Goal: Information Seeking & Learning: Learn about a topic

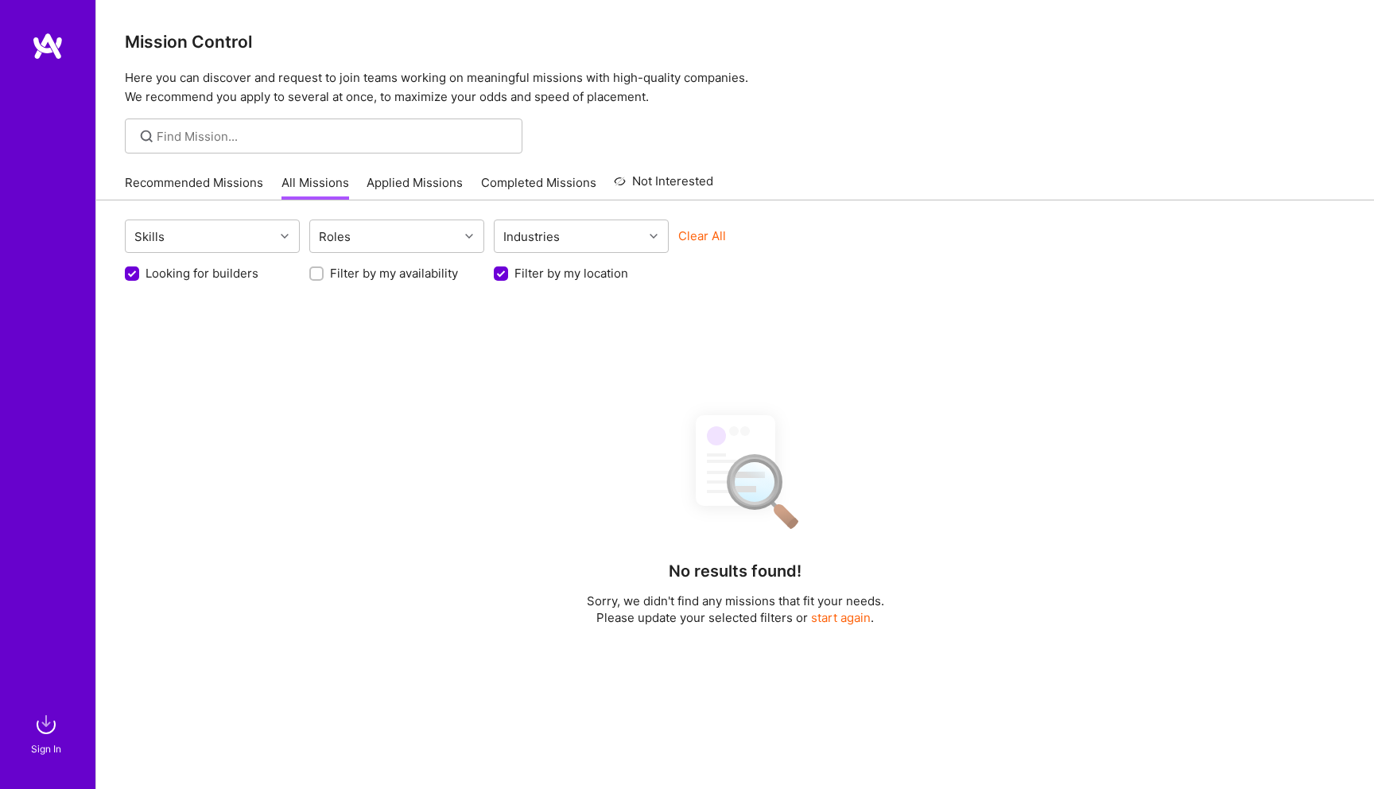
scroll to position [262, 0]
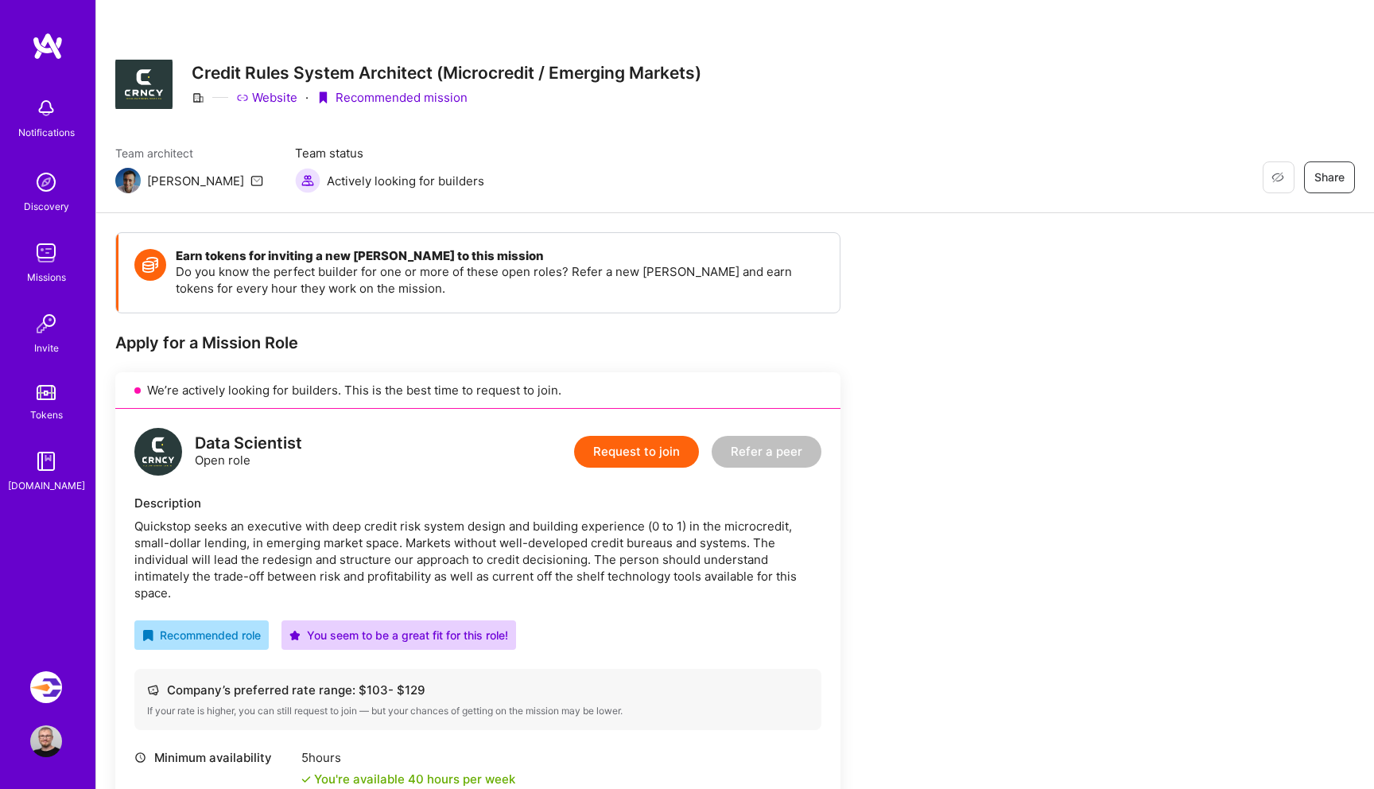
scroll to position [992, 0]
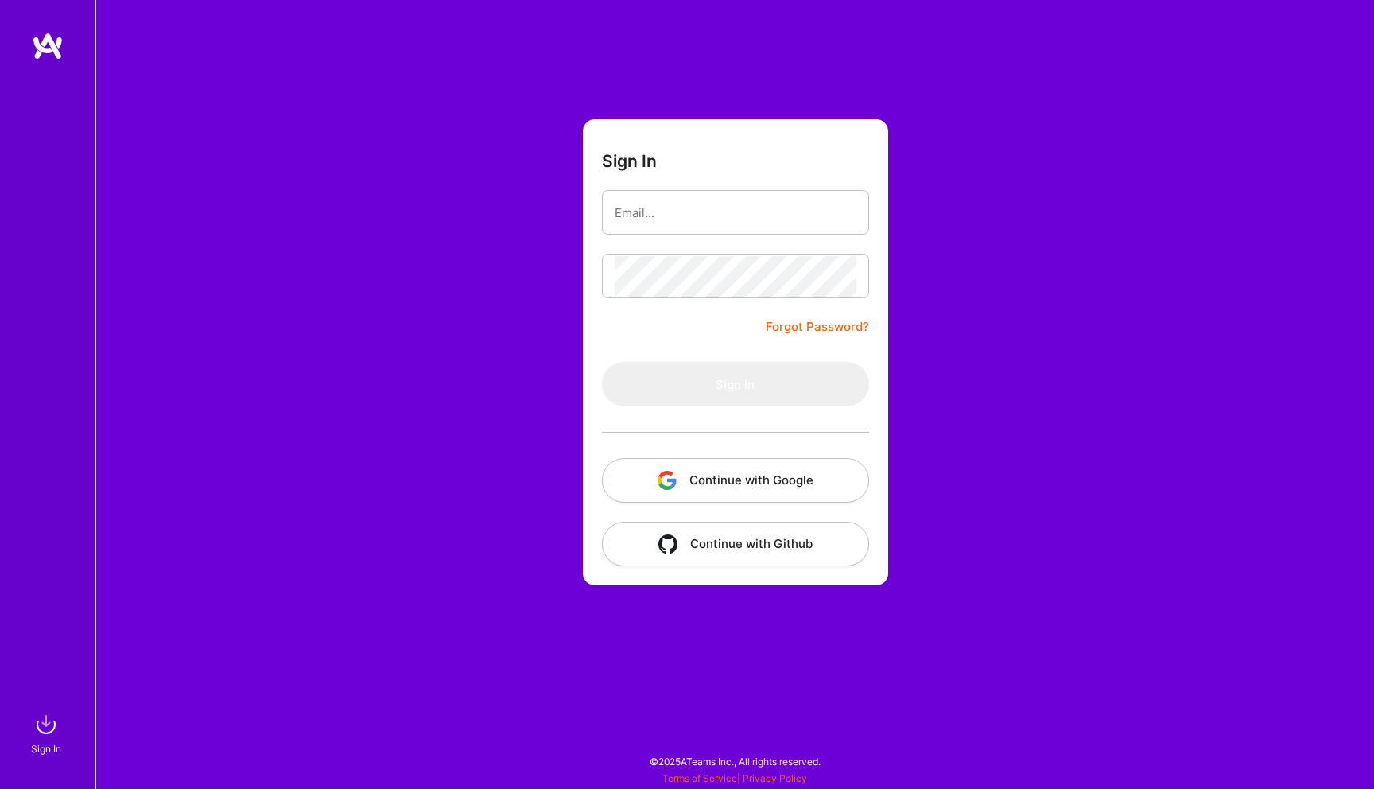
click at [747, 471] on button "Continue with Google" at bounding box center [735, 480] width 267 height 45
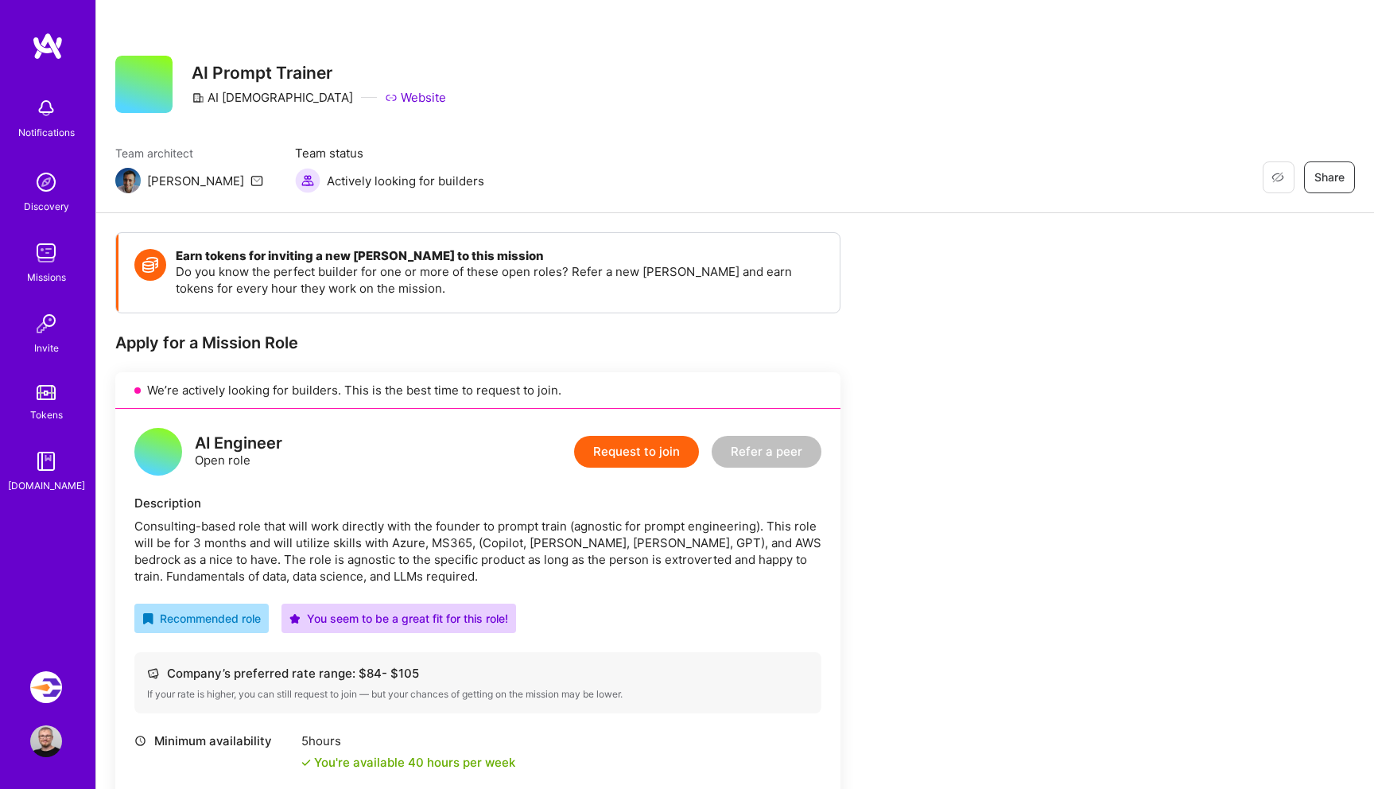
click at [41, 264] on img at bounding box center [46, 253] width 32 height 32
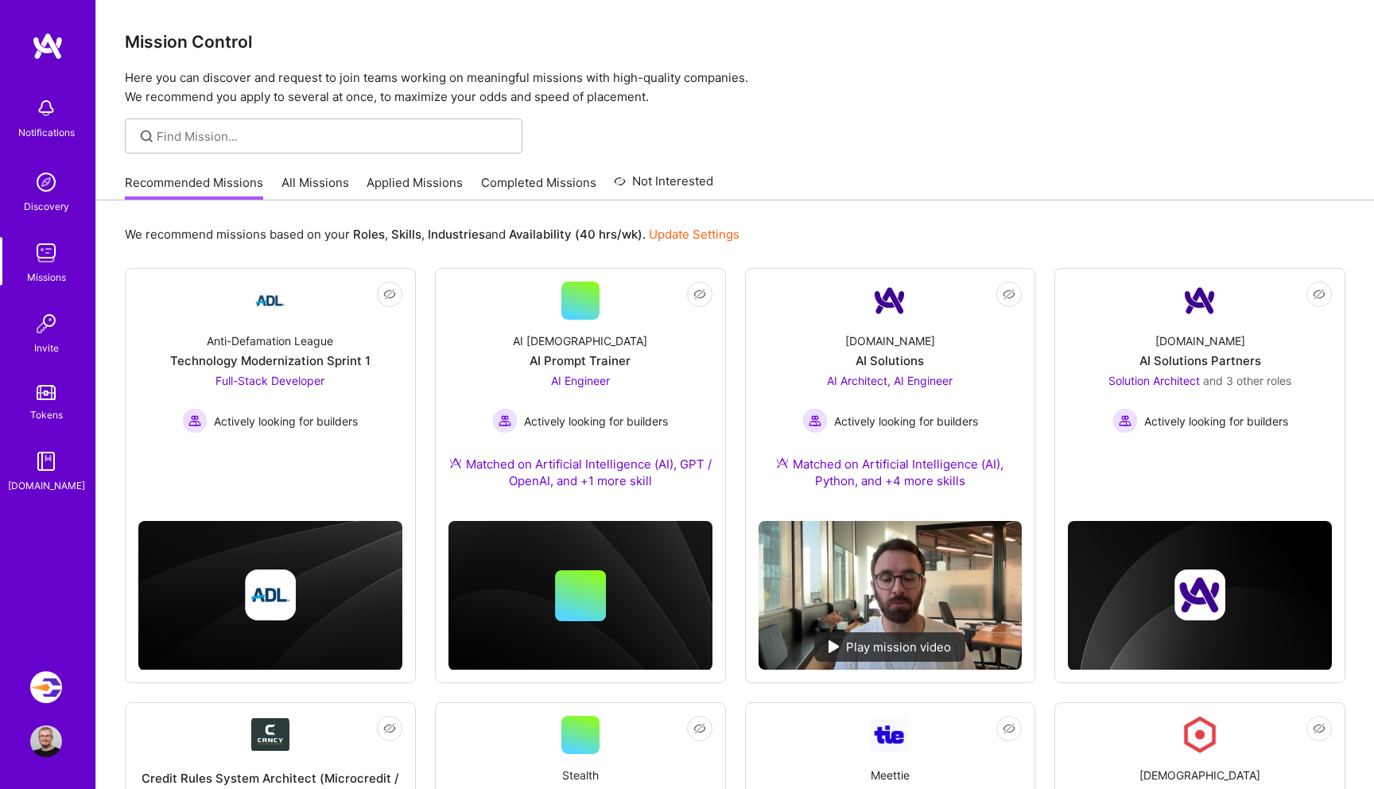
click at [400, 180] on link "Applied Missions" at bounding box center [415, 187] width 96 height 26
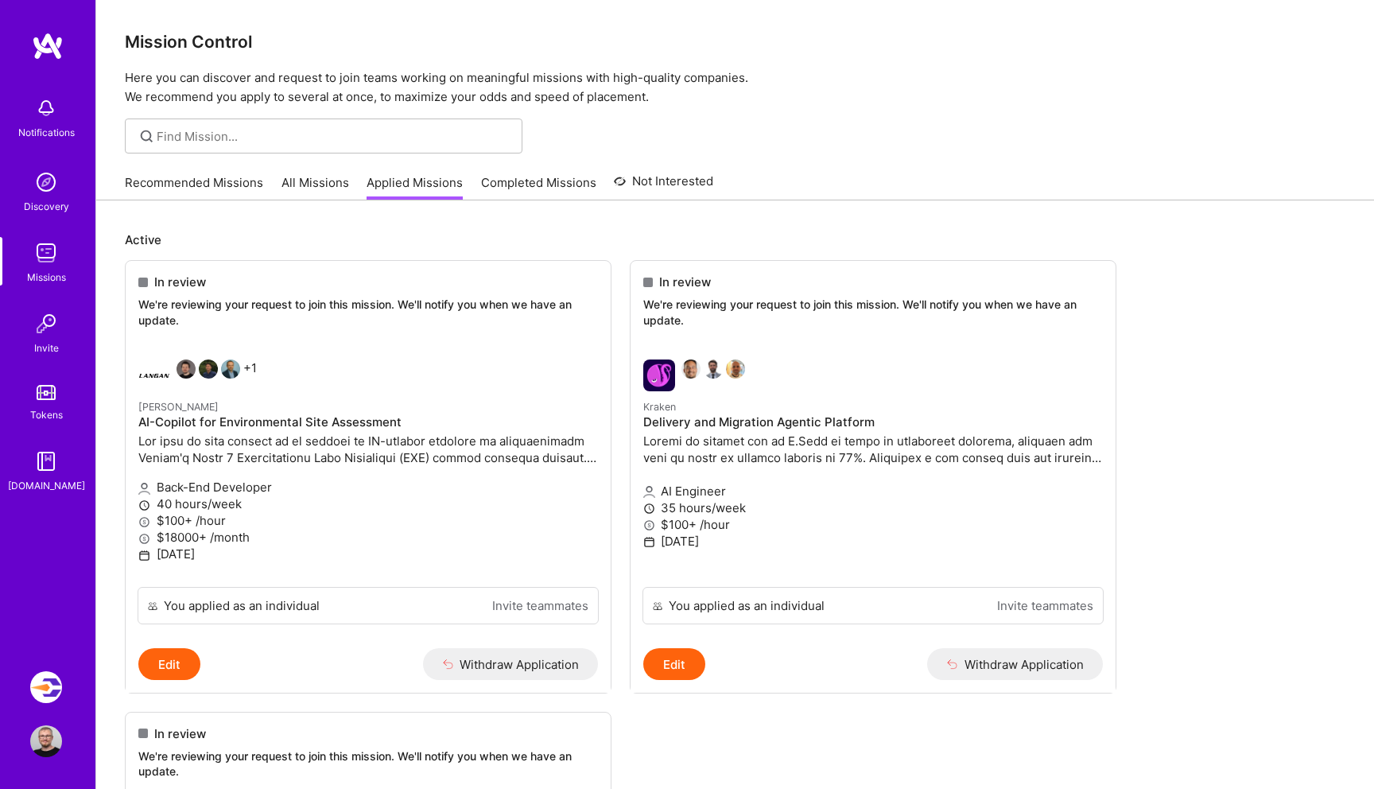
click at [303, 185] on link "All Missions" at bounding box center [315, 187] width 68 height 26
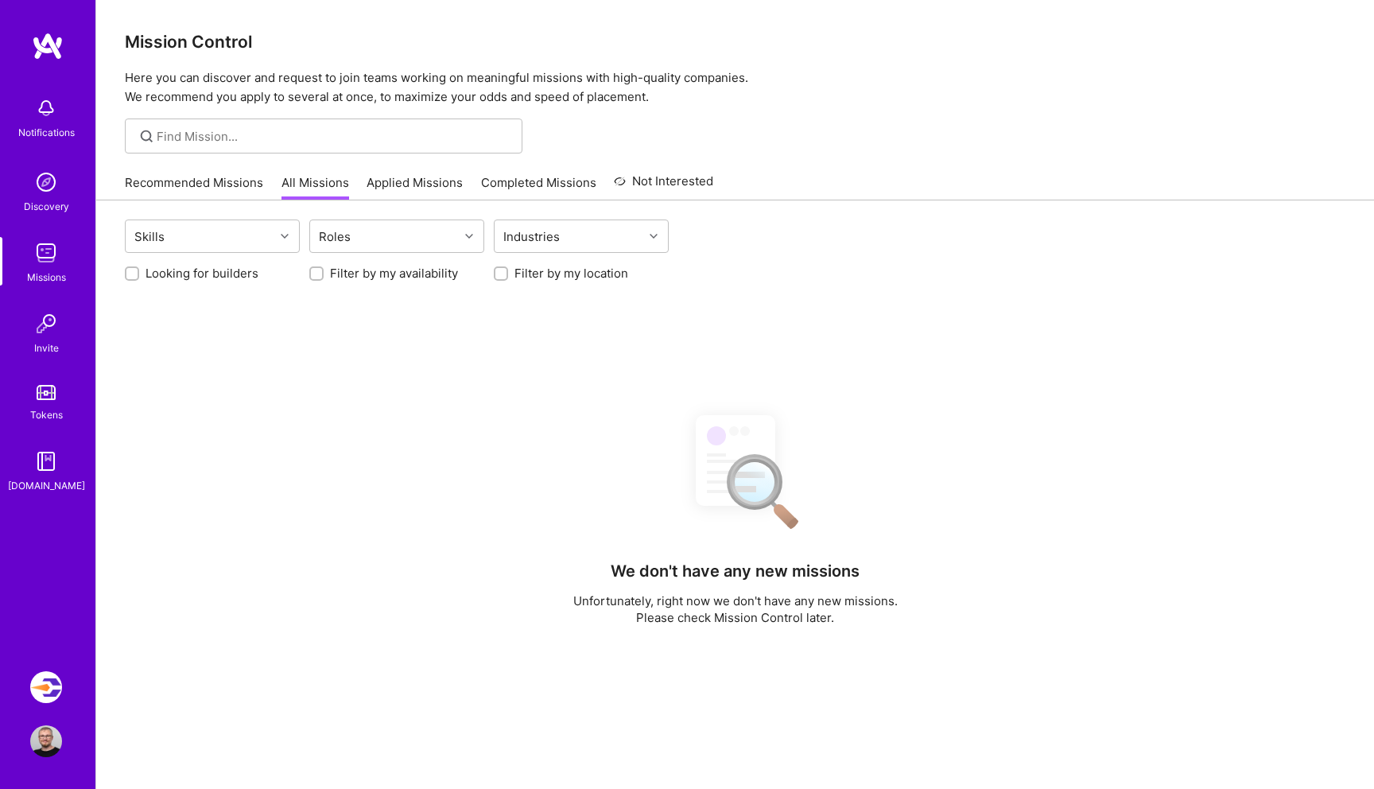
click at [189, 277] on label "Looking for builders" at bounding box center [201, 273] width 113 height 17
click at [139, 277] on input "Looking for builders" at bounding box center [133, 274] width 11 height 11
checkbox input "true"
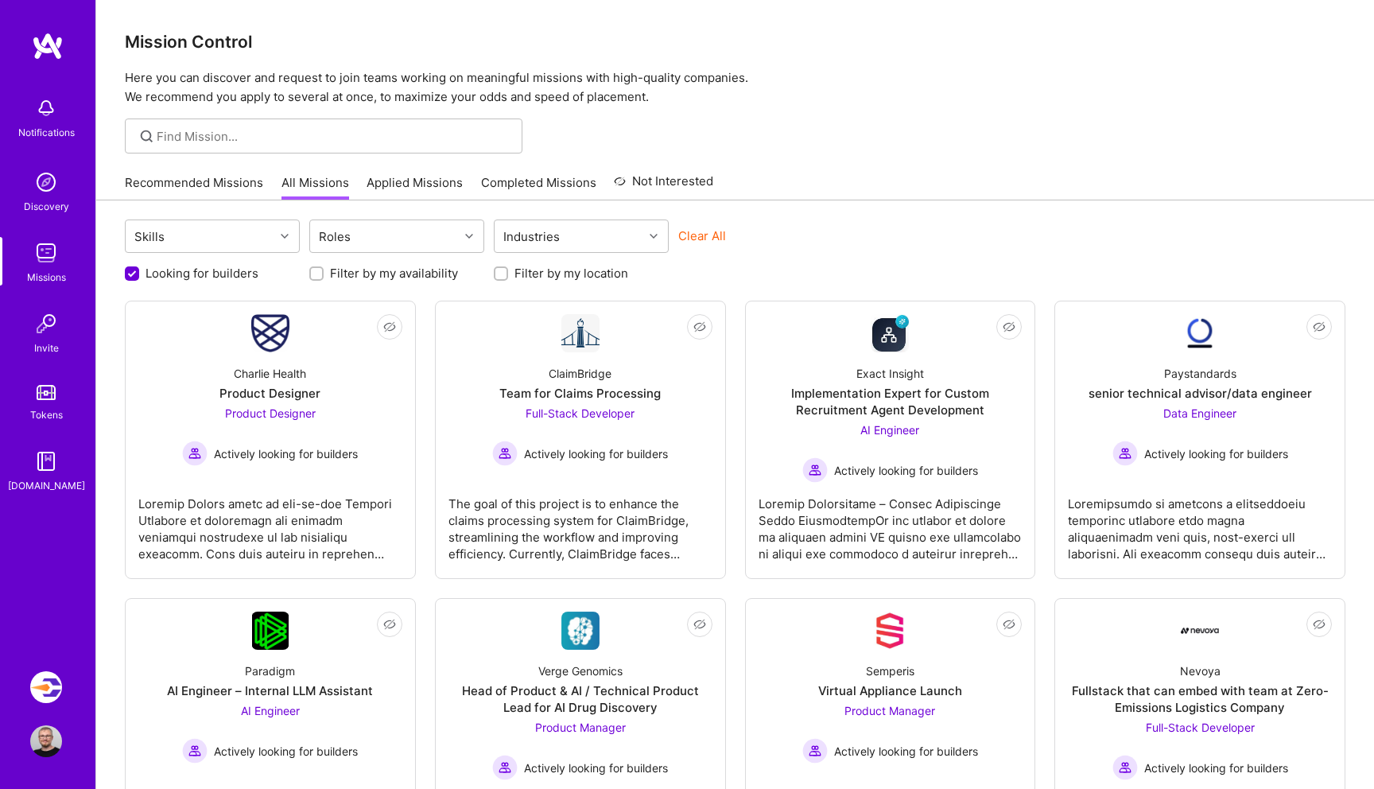
click at [521, 274] on label "Filter by my location" at bounding box center [571, 273] width 114 height 17
click at [508, 274] on input "Filter by my location" at bounding box center [502, 274] width 11 height 11
checkbox input "true"
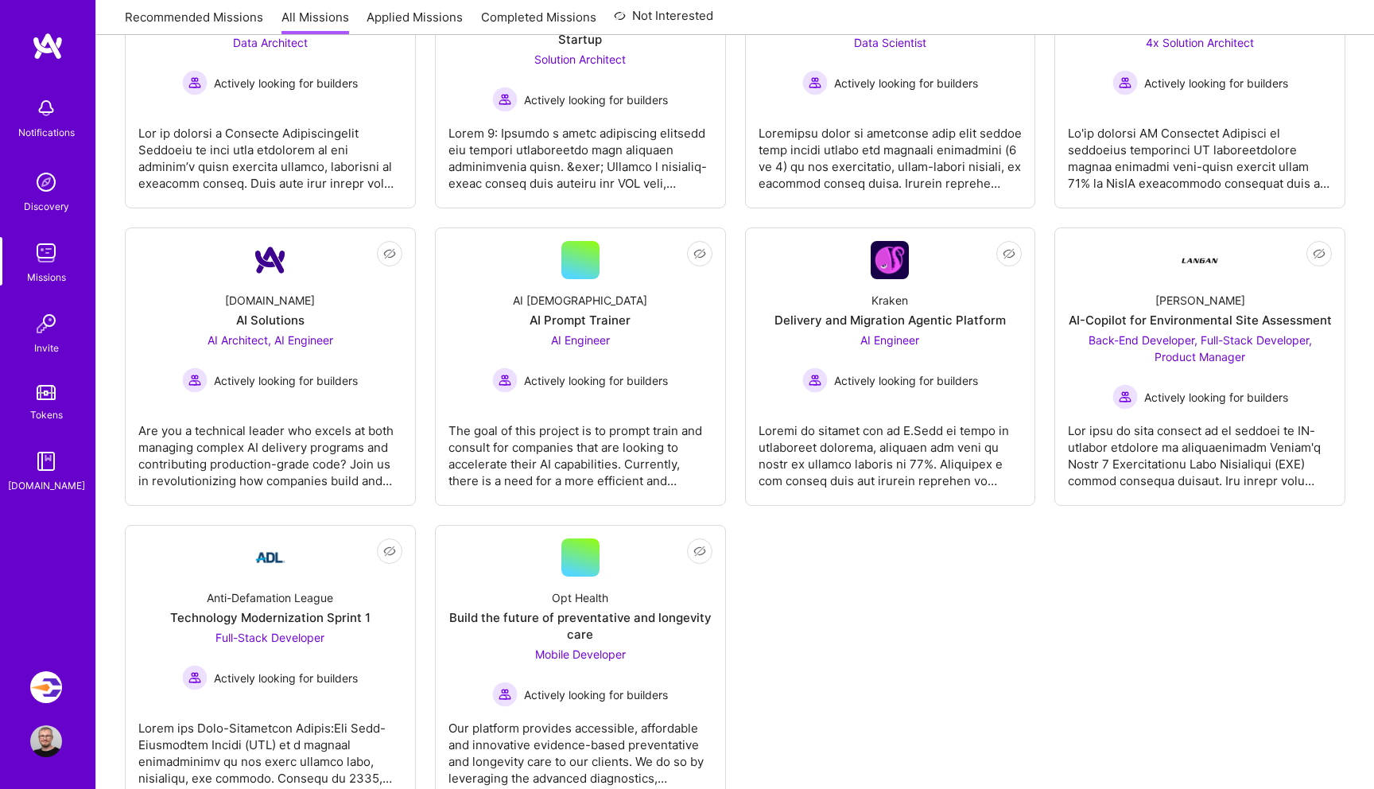
scroll to position [720, 0]
